Goal: Information Seeking & Learning: Learn about a topic

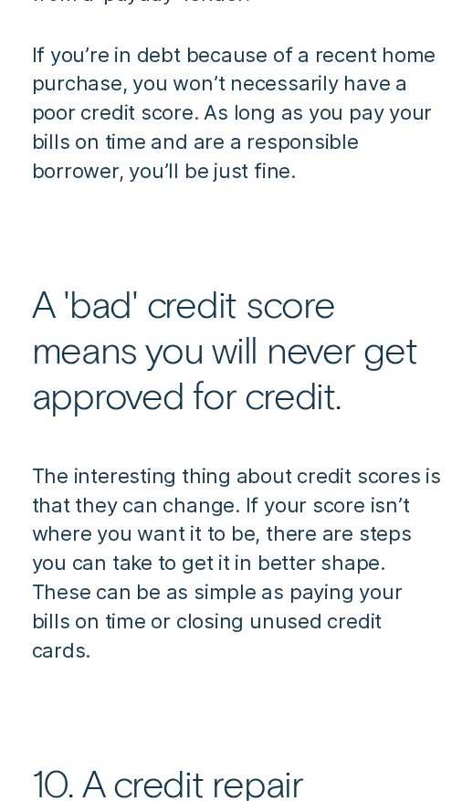
scroll to position [7244, 0]
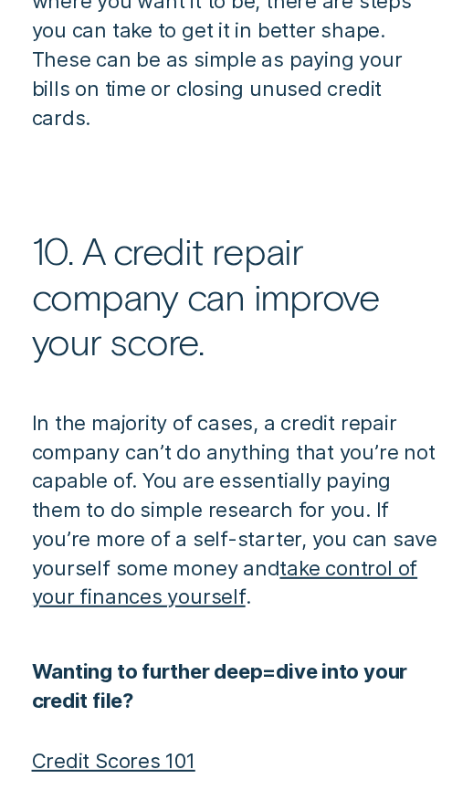
scroll to position [7775, 0]
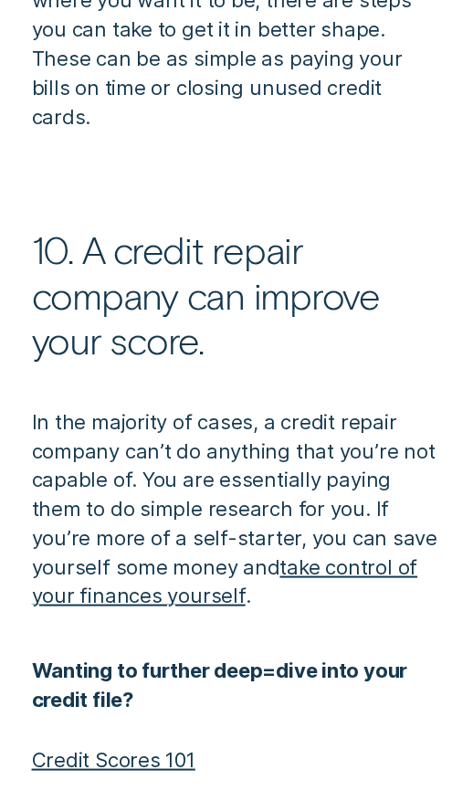
click at [151, 748] on link "Credit Scores 101" at bounding box center [114, 760] width 164 height 24
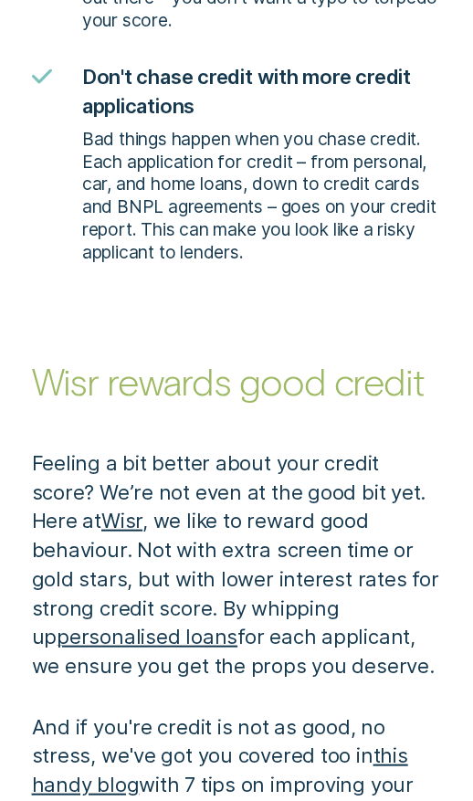
scroll to position [6973, 0]
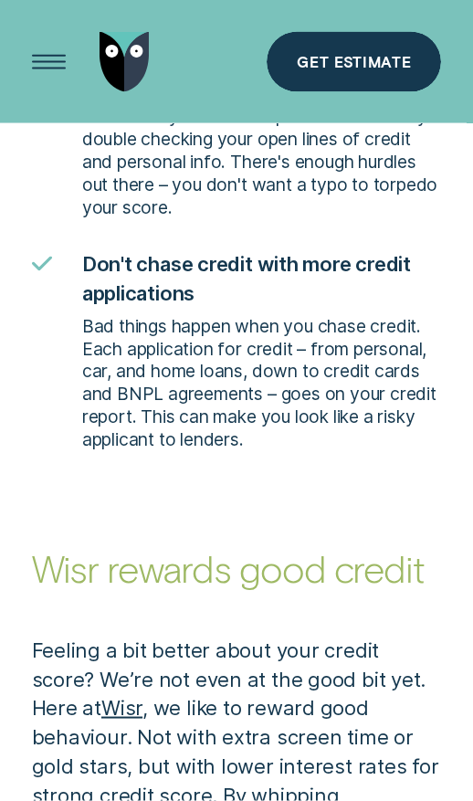
click at [354, 686] on p "Feeling a bit better about your credit score? We’re not even at the good bit ye…" at bounding box center [237, 753] width 410 height 232
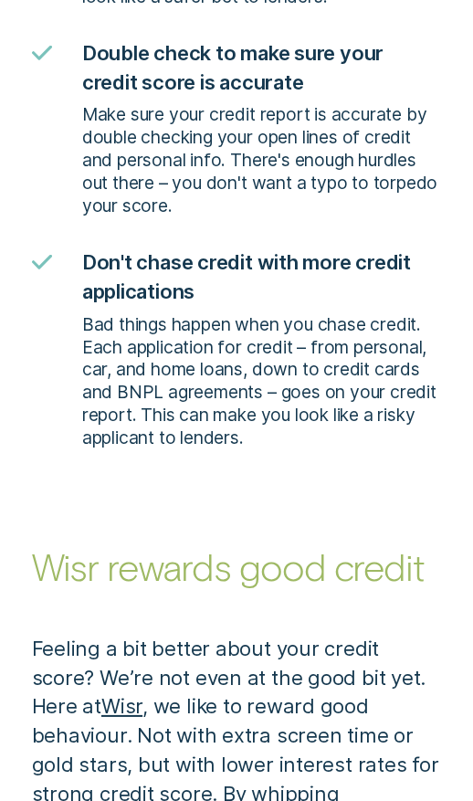
scroll to position [6975, 0]
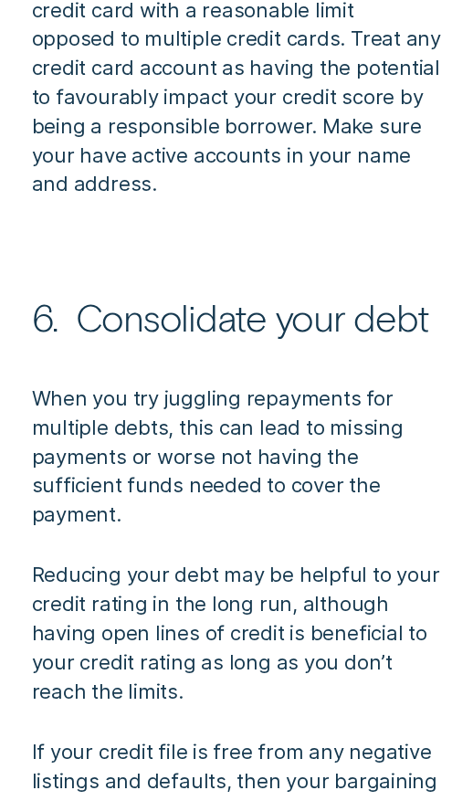
scroll to position [8733, 0]
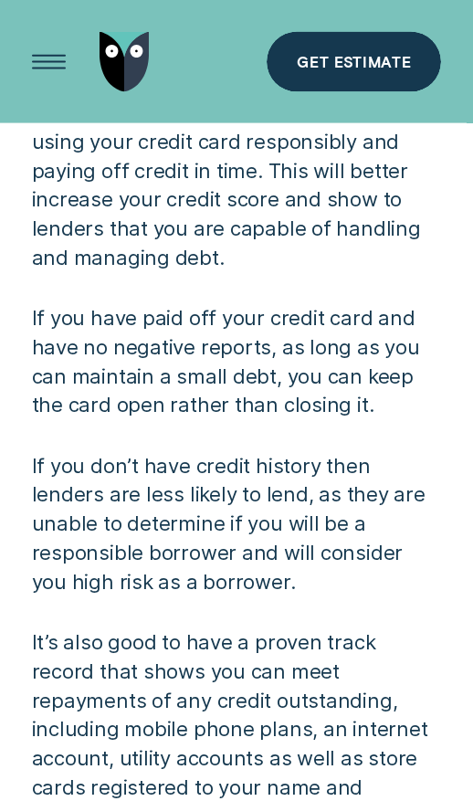
scroll to position [7814, 0]
